Goal: Task Accomplishment & Management: Complete application form

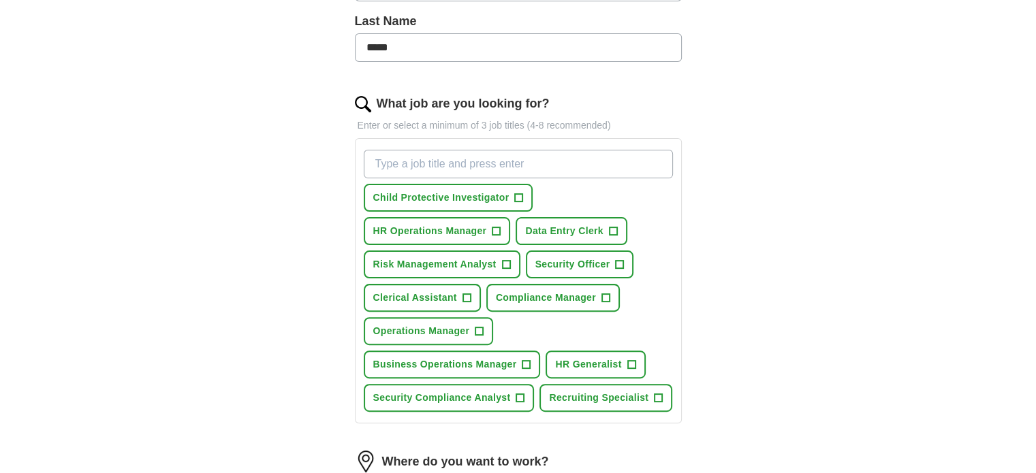
scroll to position [409, 0]
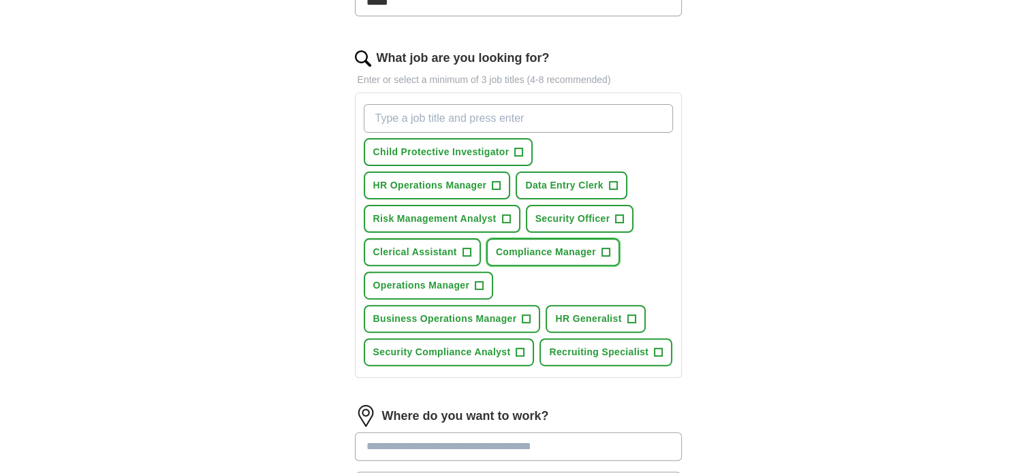
click at [607, 247] on span "+" at bounding box center [605, 252] width 8 height 11
click at [526, 123] on input "What job are you looking for?" at bounding box center [518, 118] width 309 height 29
type input "Investigator"
click at [572, 141] on div "Investigator Child Protective Investigator + HR Operations Manager + Data Entry…" at bounding box center [518, 235] width 315 height 273
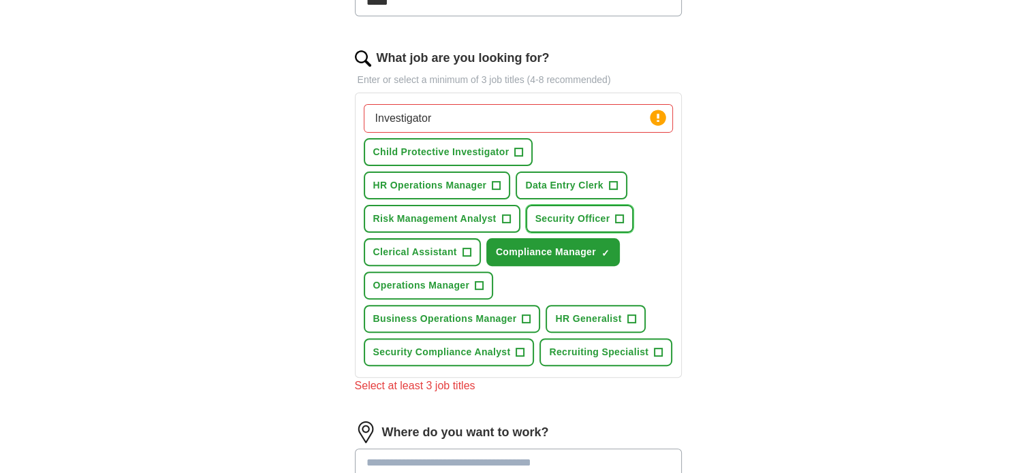
click at [620, 214] on span "+" at bounding box center [620, 219] width 8 height 11
click at [492, 180] on span "+" at bounding box center [496, 185] width 8 height 11
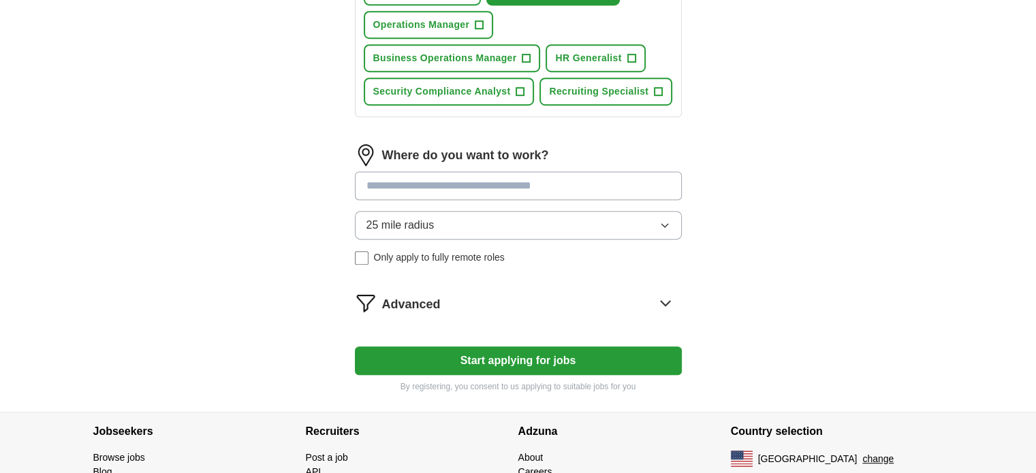
scroll to position [681, 0]
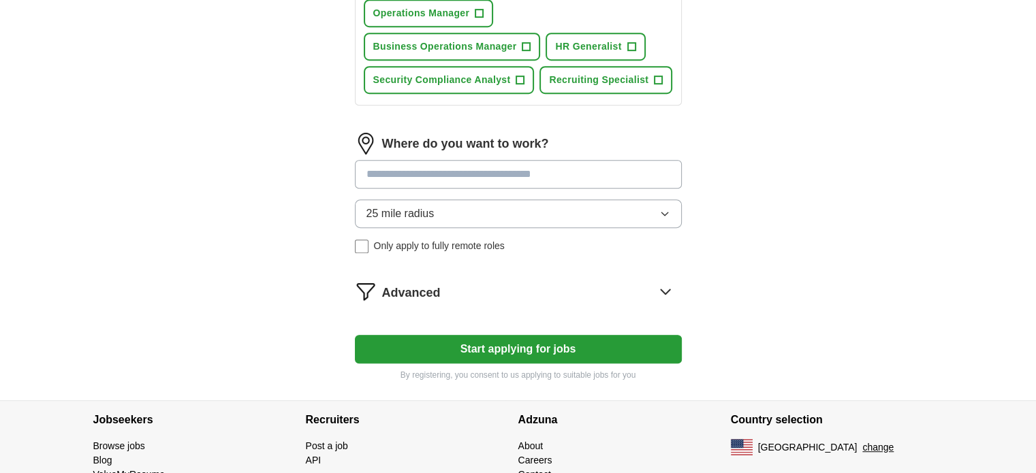
click at [460, 202] on button "25 mile radius" at bounding box center [518, 213] width 327 height 29
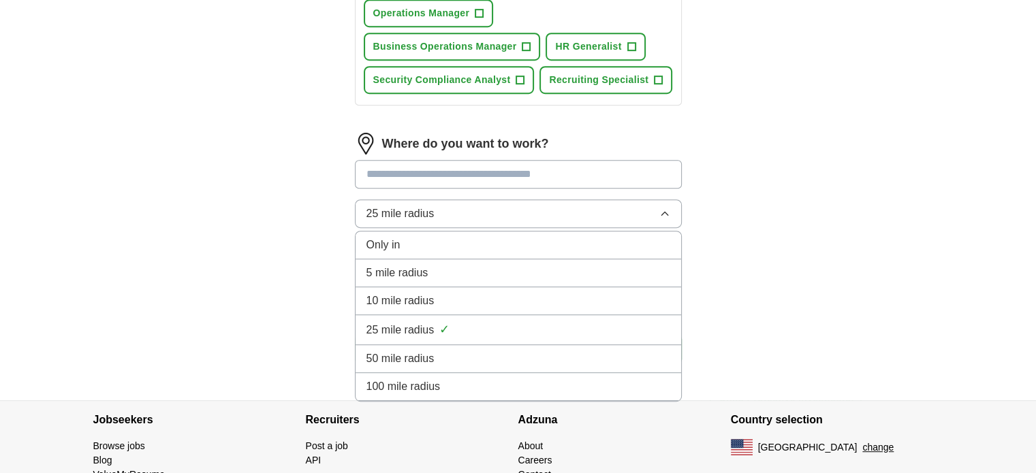
click at [478, 170] on input at bounding box center [518, 174] width 327 height 29
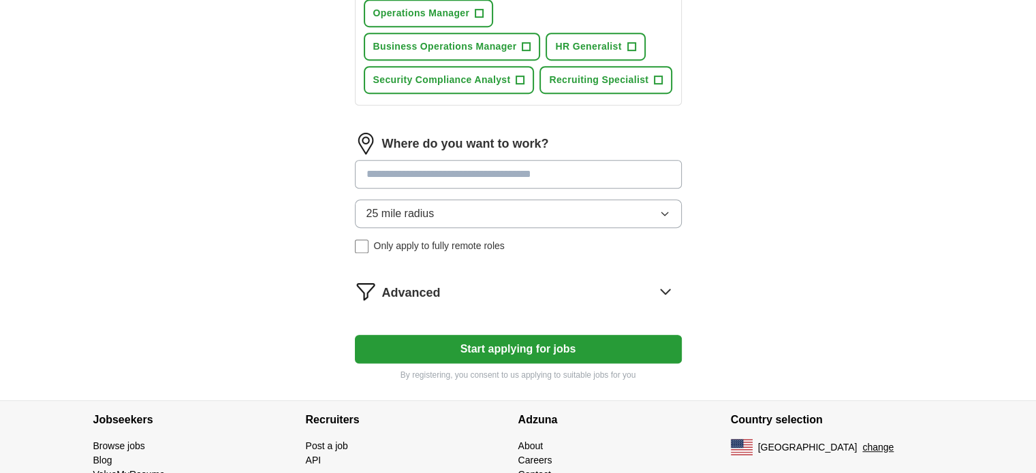
click at [362, 242] on div "25 mile radius Only apply to fully remote roles" at bounding box center [518, 226] width 327 height 54
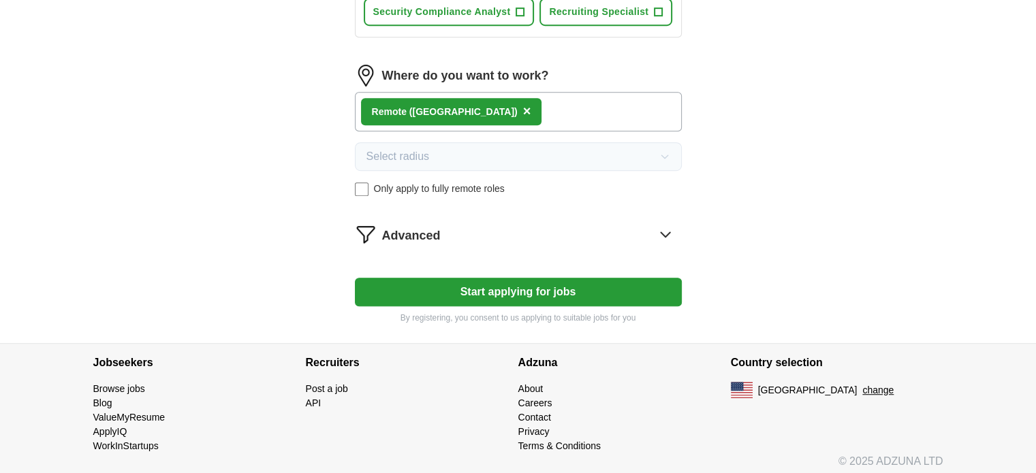
scroll to position [750, 0]
click at [661, 231] on icon at bounding box center [664, 233] width 9 height 5
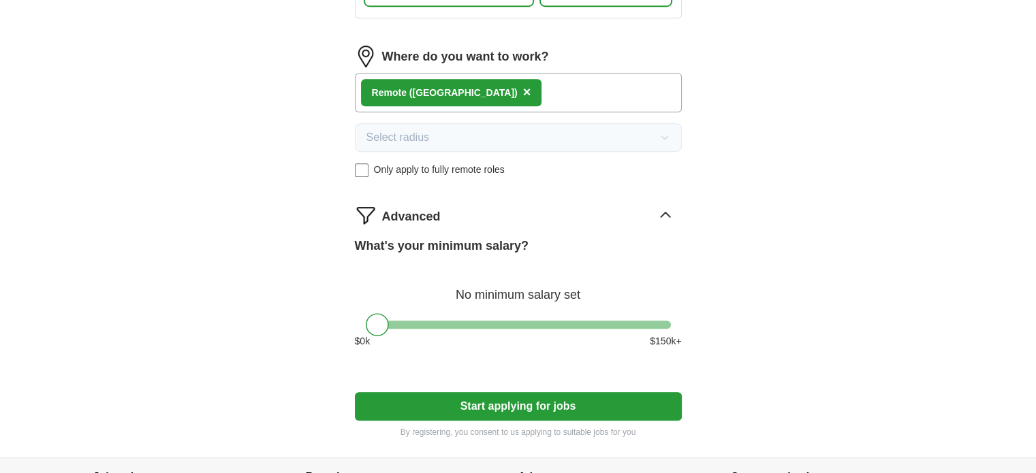
scroll to position [818, 0]
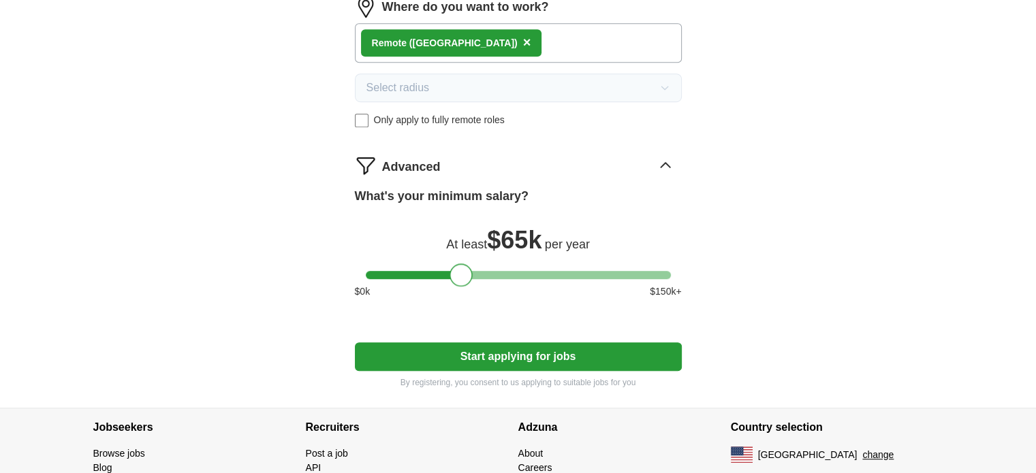
drag, startPoint x: 379, startPoint y: 266, endPoint x: 462, endPoint y: 266, distance: 83.7
click at [462, 266] on div at bounding box center [460, 274] width 23 height 23
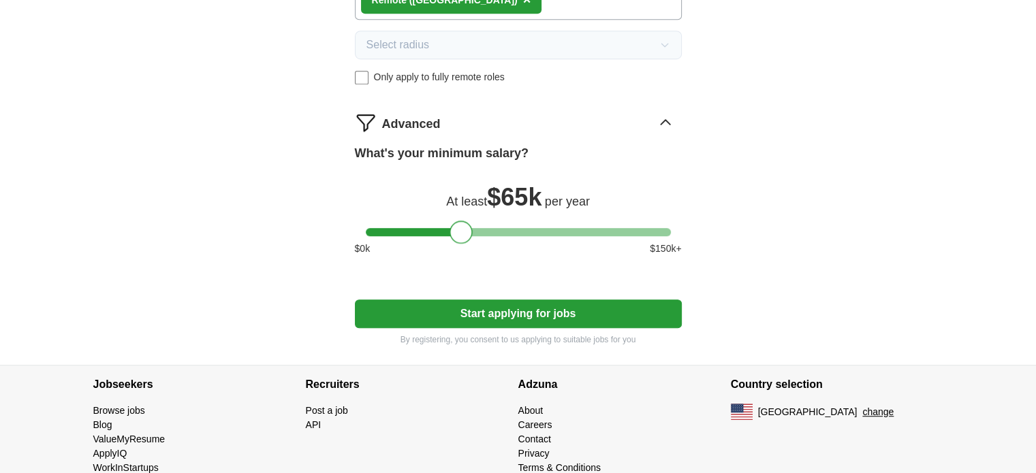
scroll to position [883, 0]
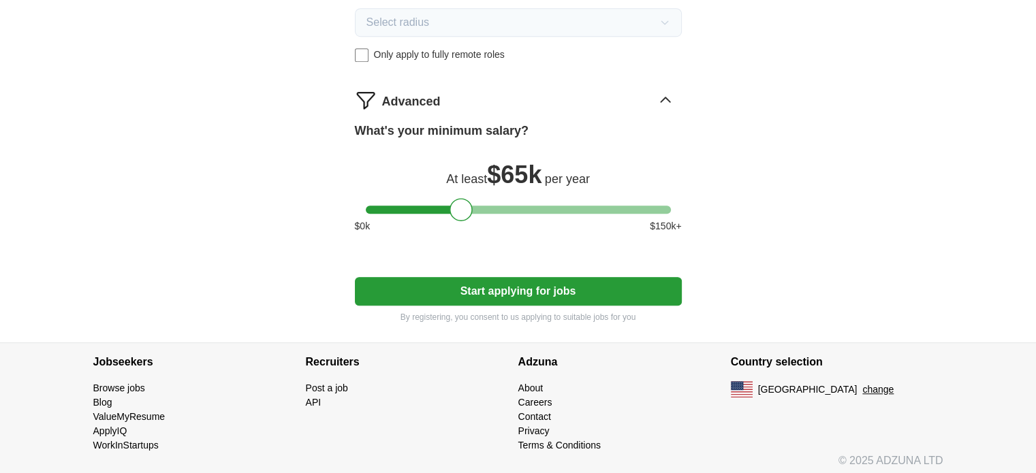
click at [525, 277] on button "Start applying for jobs" at bounding box center [518, 291] width 327 height 29
select select "**"
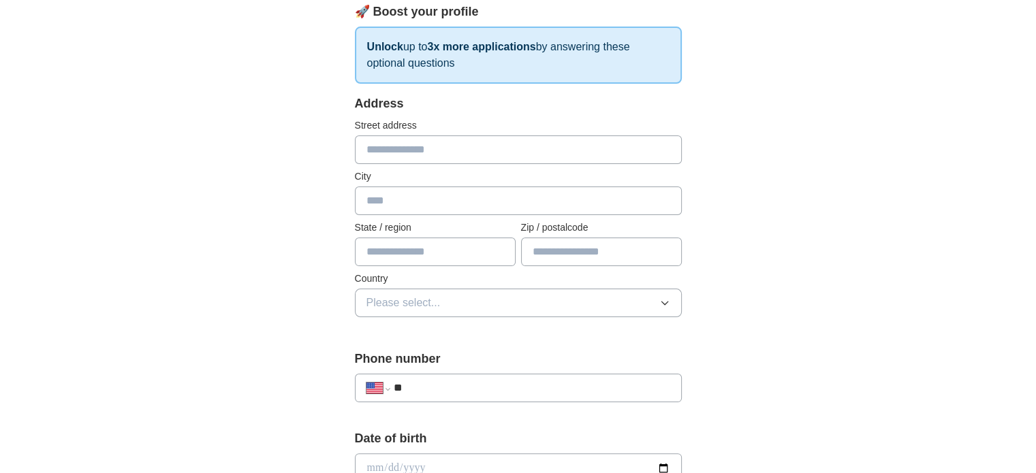
scroll to position [204, 0]
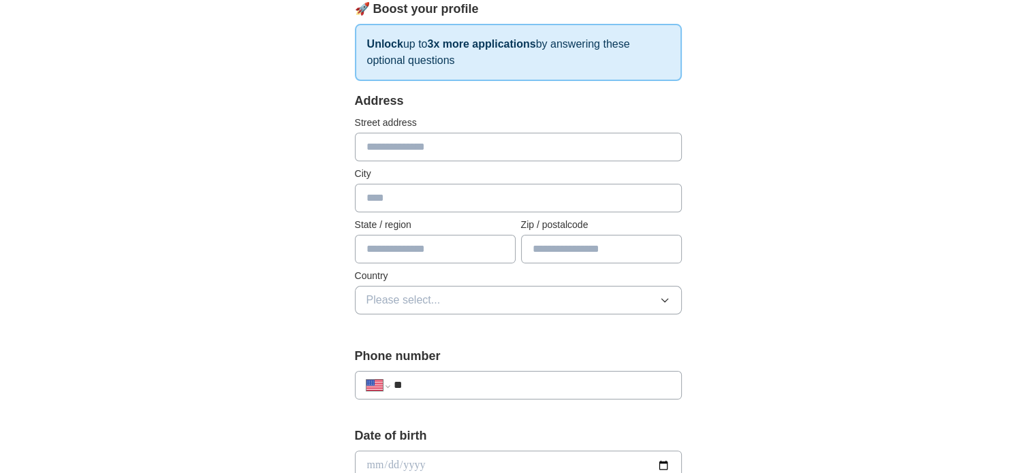
click at [422, 198] on input "text" at bounding box center [518, 198] width 327 height 29
type input "**********"
type input "**"
type input "*****"
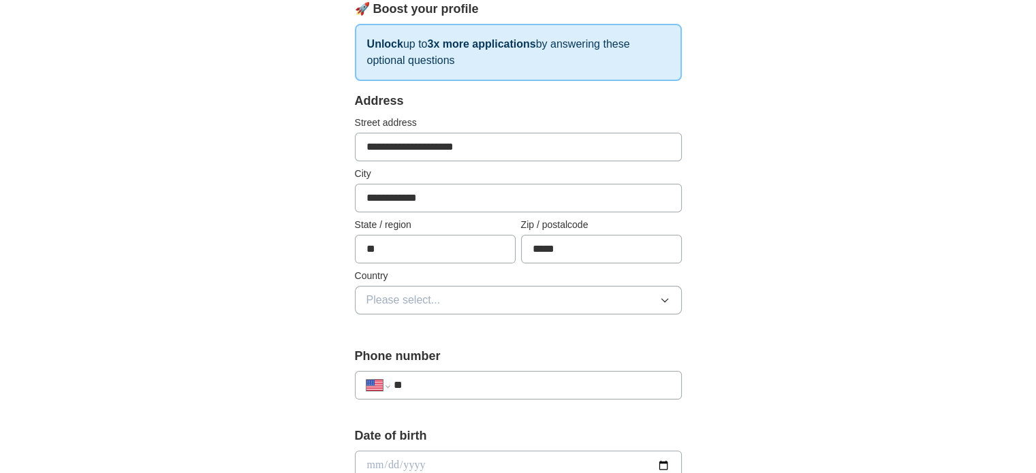
drag, startPoint x: 505, startPoint y: 147, endPoint x: 332, endPoint y: 149, distance: 173.0
click at [428, 296] on span "Please select..." at bounding box center [403, 300] width 74 height 16
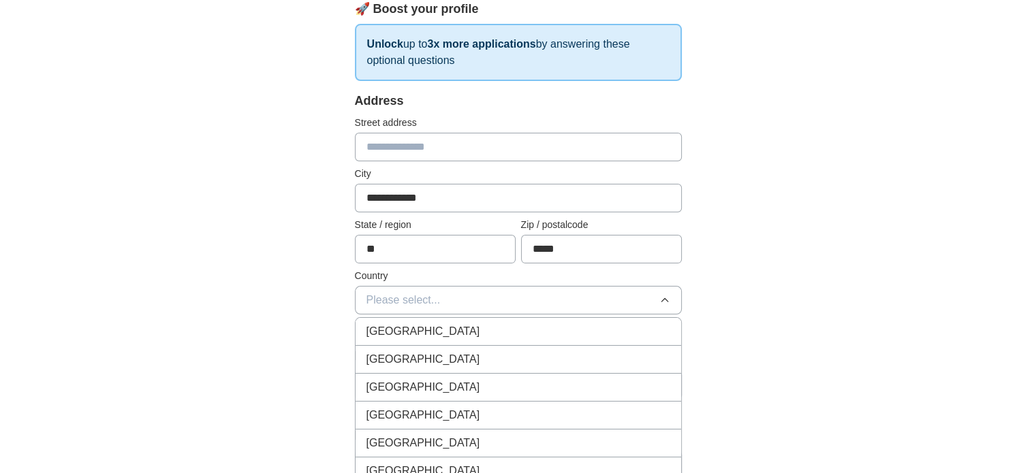
click at [436, 358] on div "[GEOGRAPHIC_DATA]" at bounding box center [518, 359] width 304 height 16
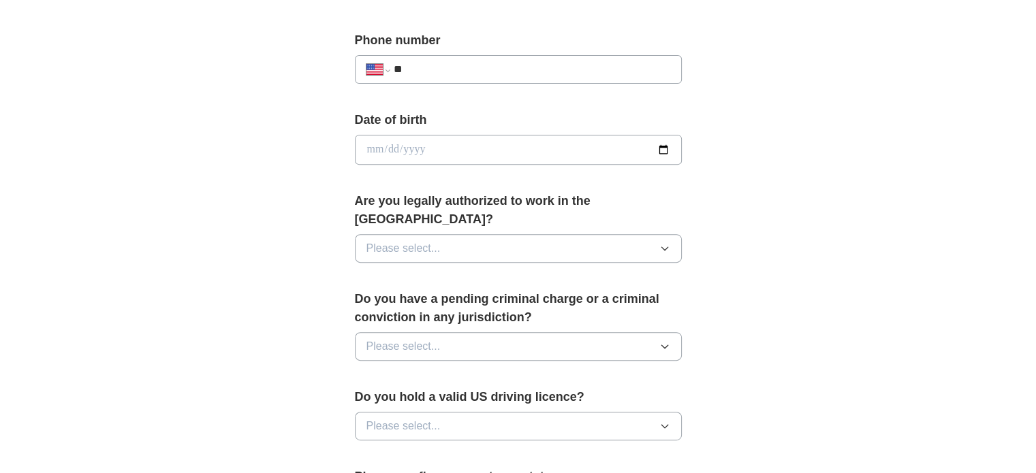
scroll to position [545, 0]
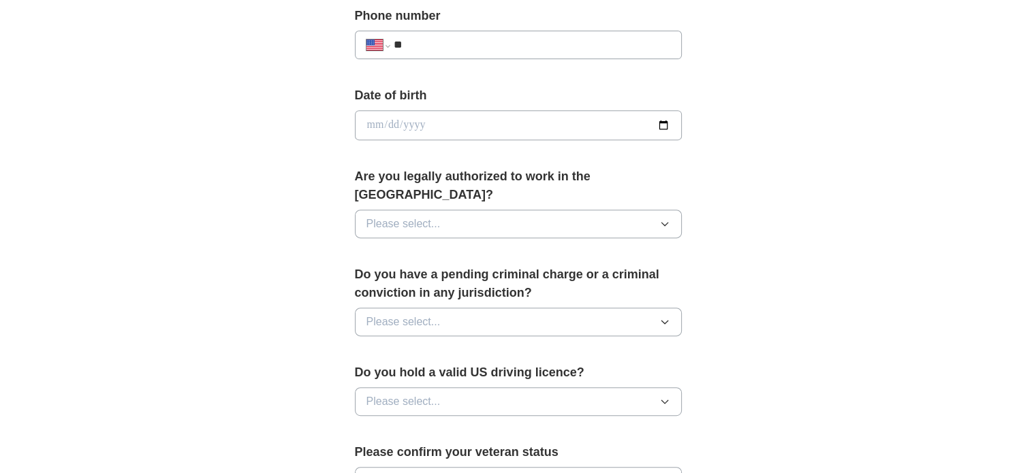
click at [458, 210] on button "Please select..." at bounding box center [518, 224] width 327 height 29
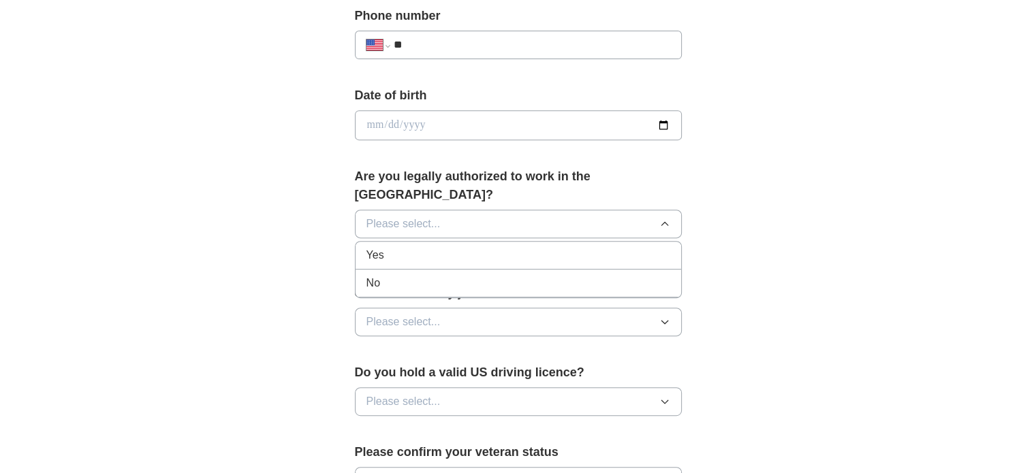
click at [425, 247] on div "Yes" at bounding box center [518, 255] width 304 height 16
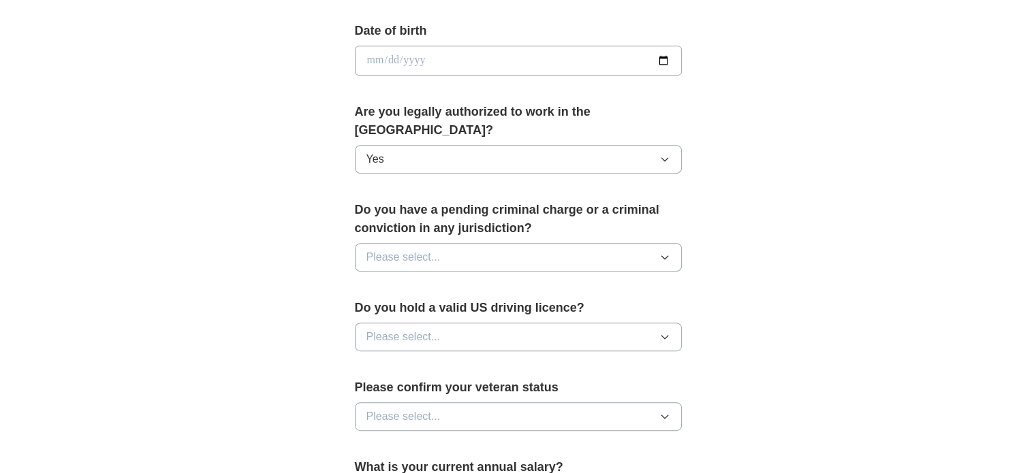
scroll to position [613, 0]
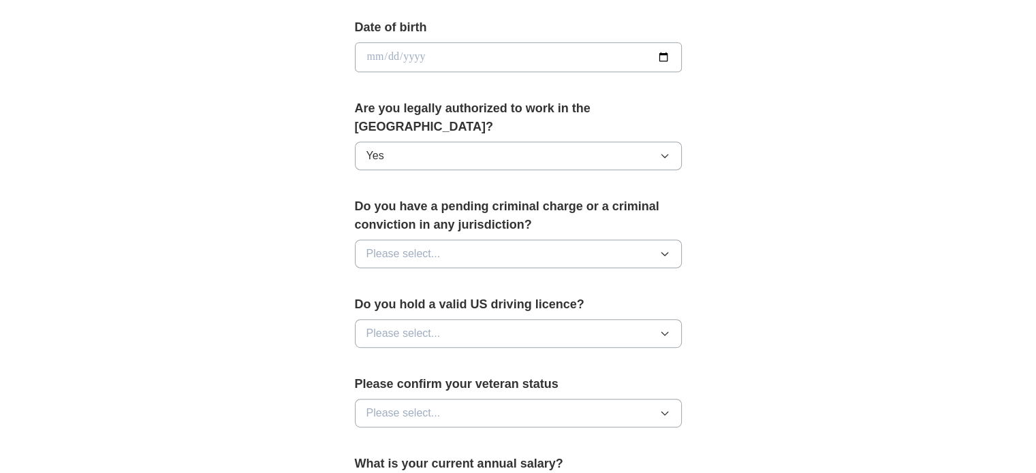
click at [459, 240] on button "Please select..." at bounding box center [518, 254] width 327 height 29
click at [438, 305] on div "No" at bounding box center [518, 313] width 304 height 16
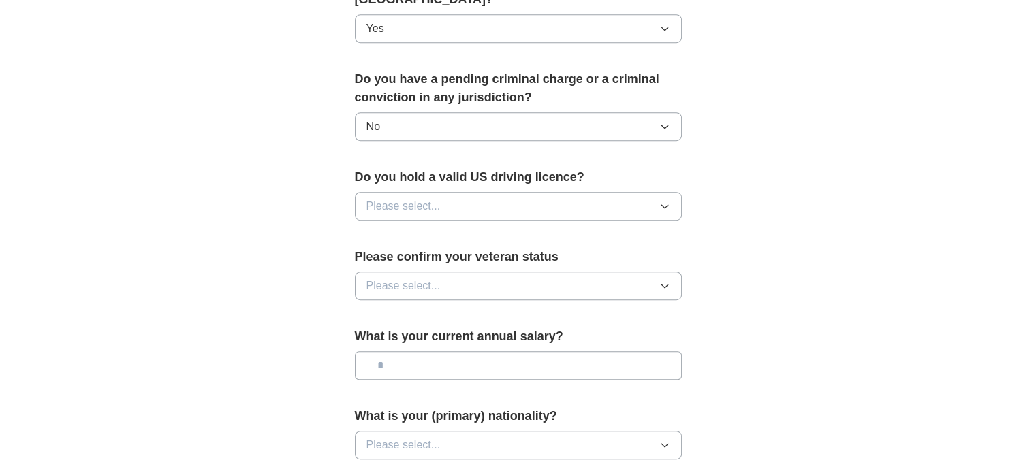
scroll to position [749, 0]
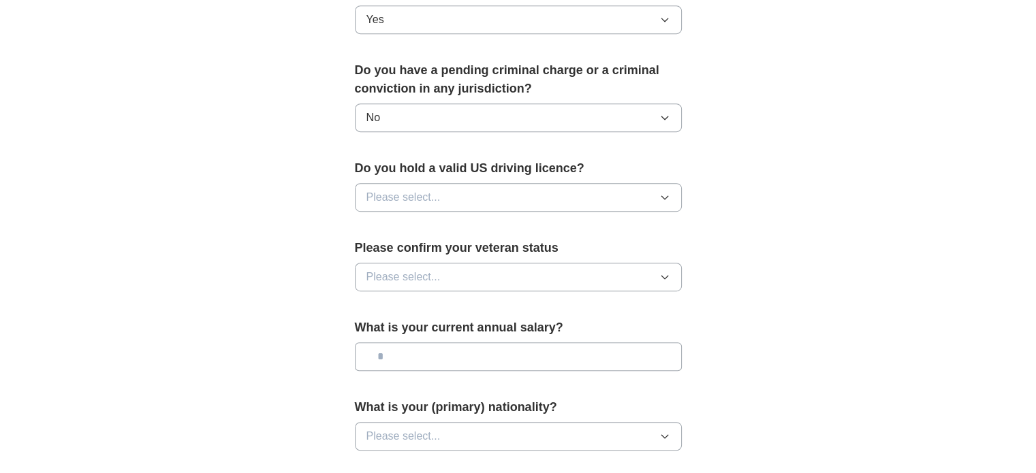
click at [473, 183] on button "Please select..." at bounding box center [518, 197] width 327 height 29
click at [458, 221] on div "Yes" at bounding box center [518, 229] width 304 height 16
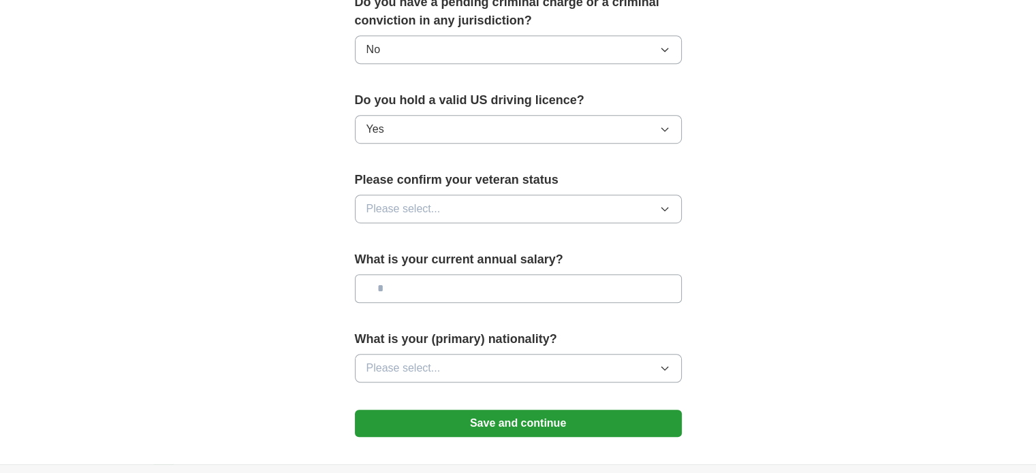
click at [456, 195] on button "Please select..." at bounding box center [518, 209] width 327 height 29
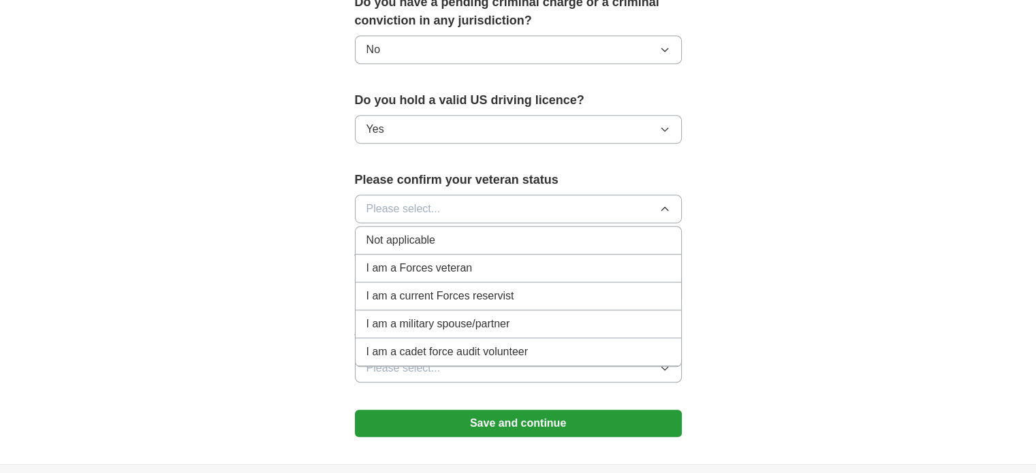
click at [478, 232] on div "Not applicable" at bounding box center [518, 240] width 304 height 16
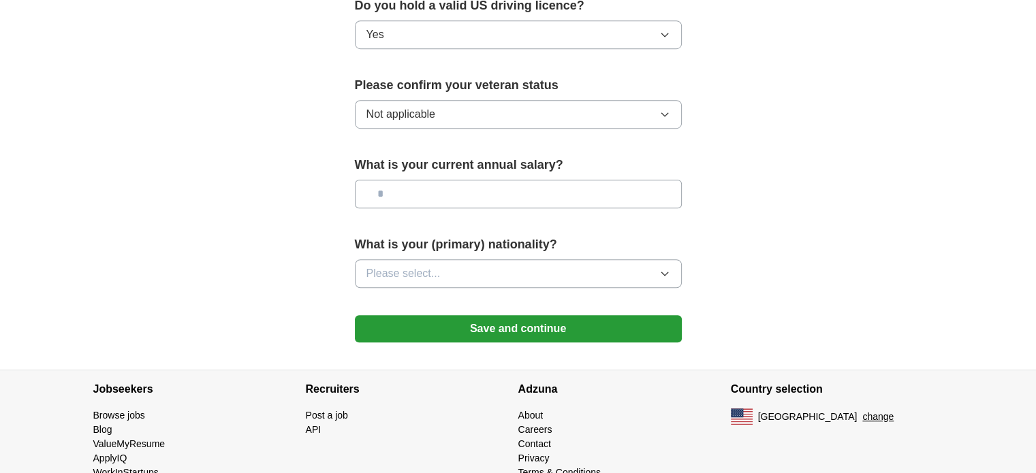
scroll to position [923, 0]
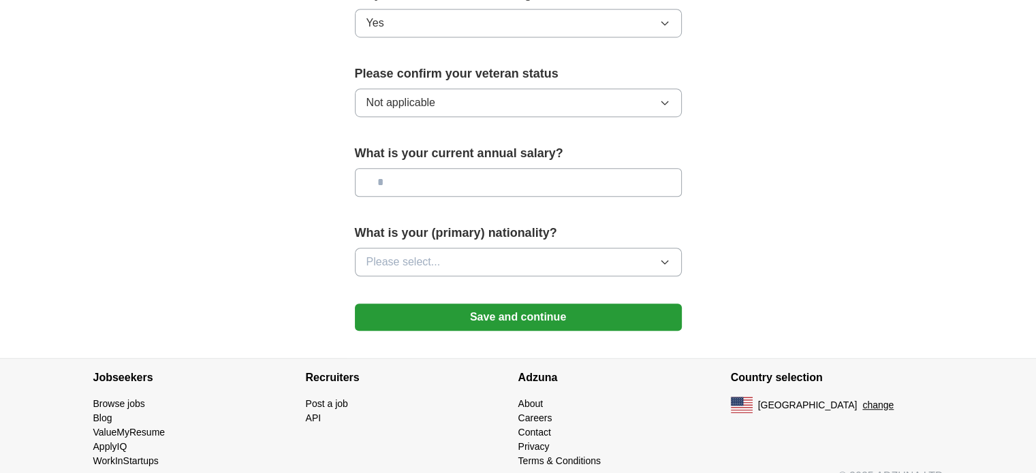
click at [555, 248] on button "Please select..." at bounding box center [518, 262] width 327 height 29
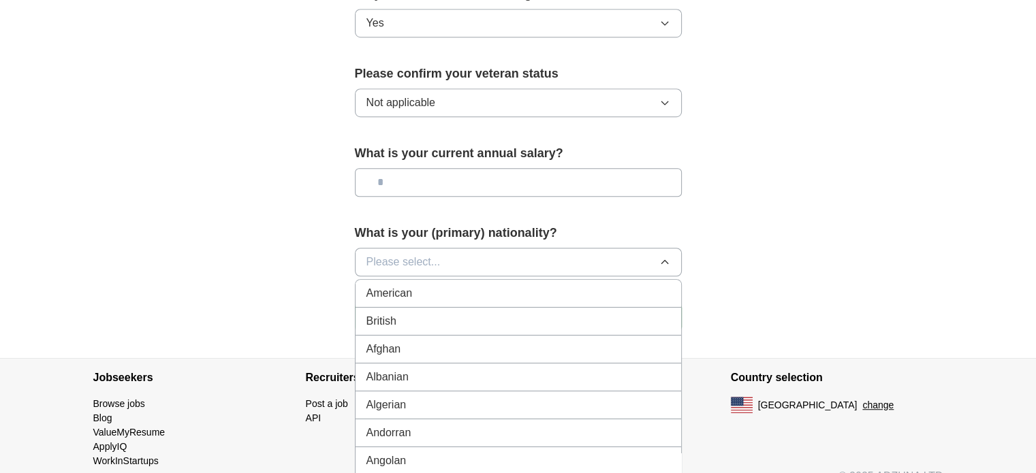
click at [445, 285] on div "American" at bounding box center [518, 293] width 304 height 16
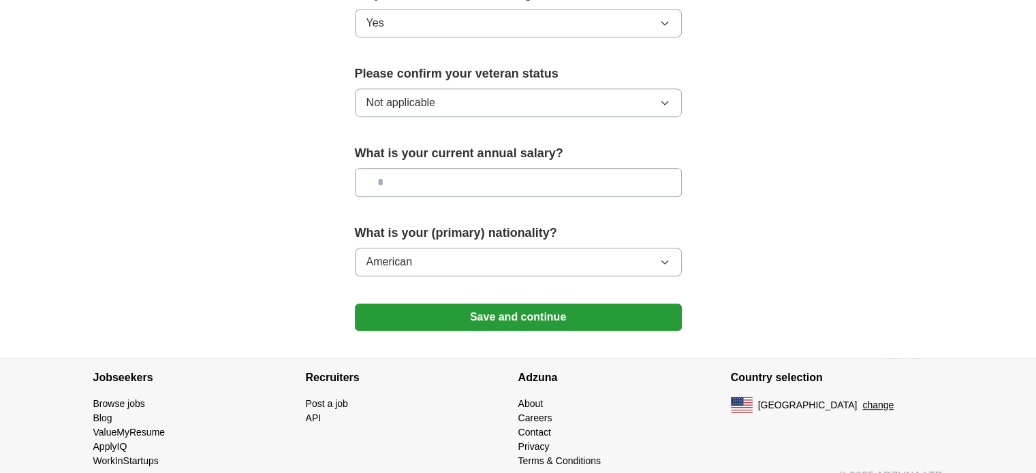
click at [508, 304] on button "Save and continue" at bounding box center [518, 317] width 327 height 27
